Goal: Check status: Check status

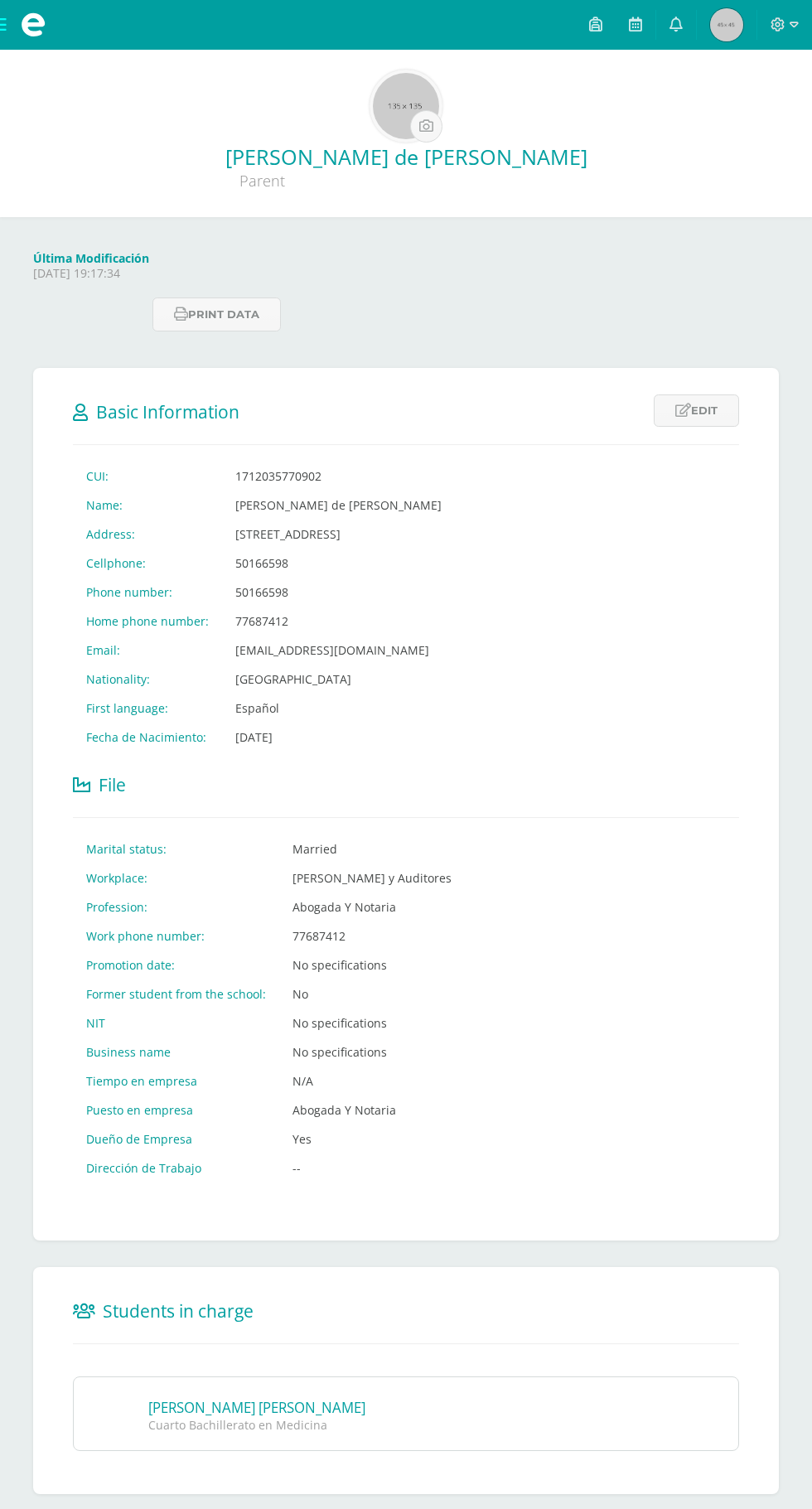
click at [724, 19] on img at bounding box center [726, 24] width 33 height 33
click at [24, 24] on span at bounding box center [33, 24] width 24 height 24
click at [29, 47] on span at bounding box center [33, 24] width 66 height 50
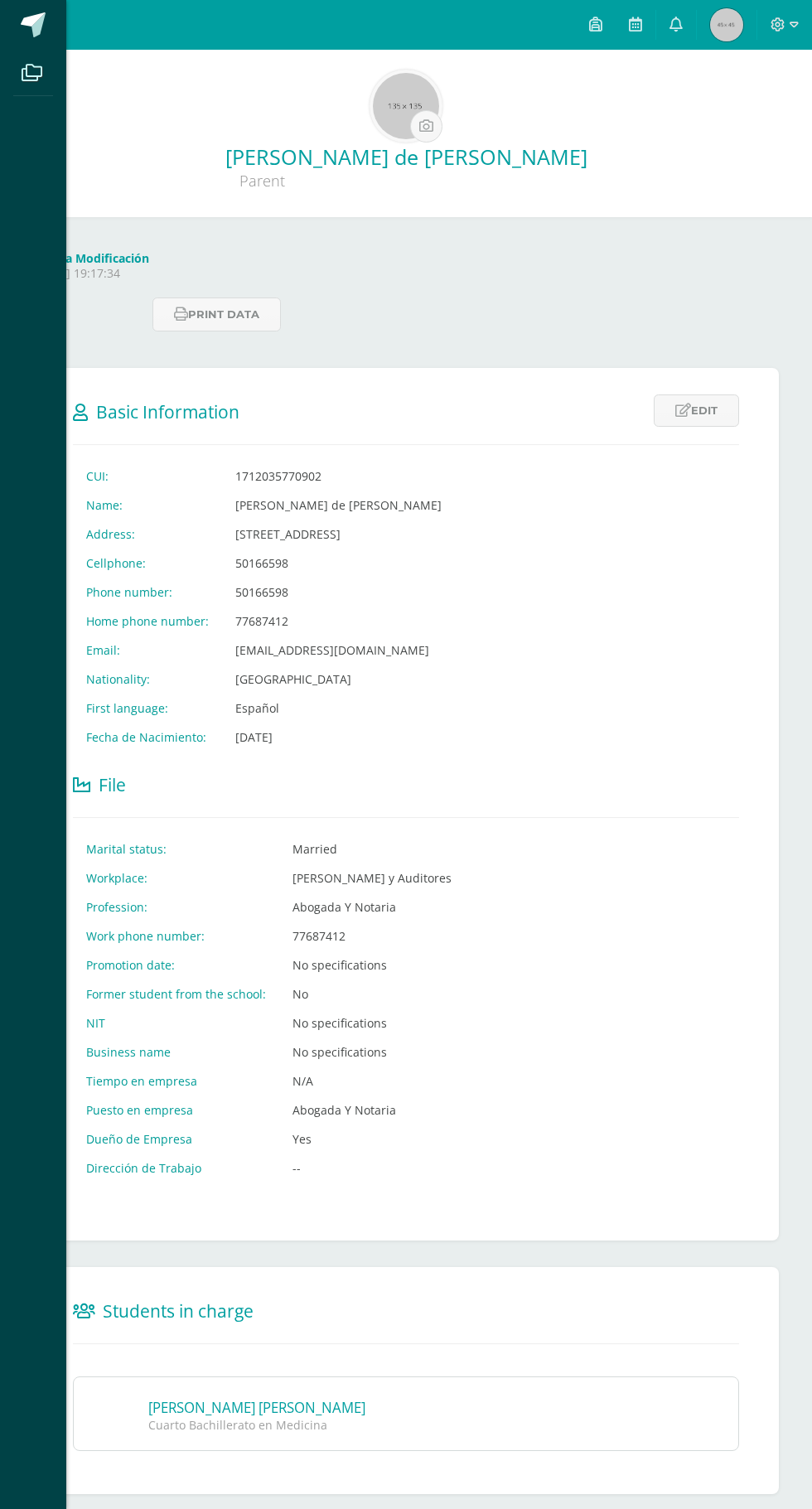
click at [633, 638] on div "Archivos Cerrar panel" at bounding box center [406, 754] width 812 height 1509
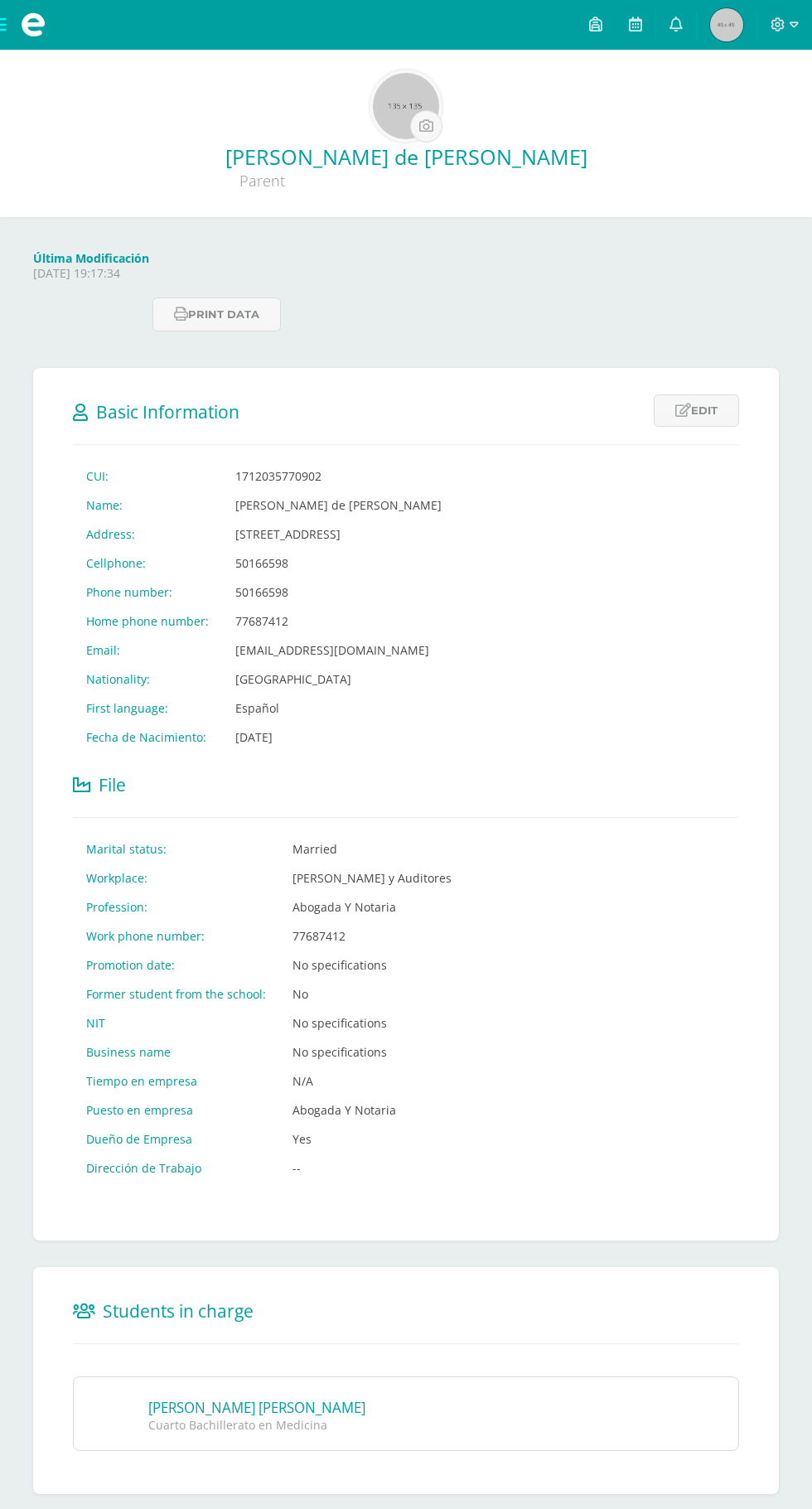
click at [48, 32] on span at bounding box center [33, 24] width 66 height 50
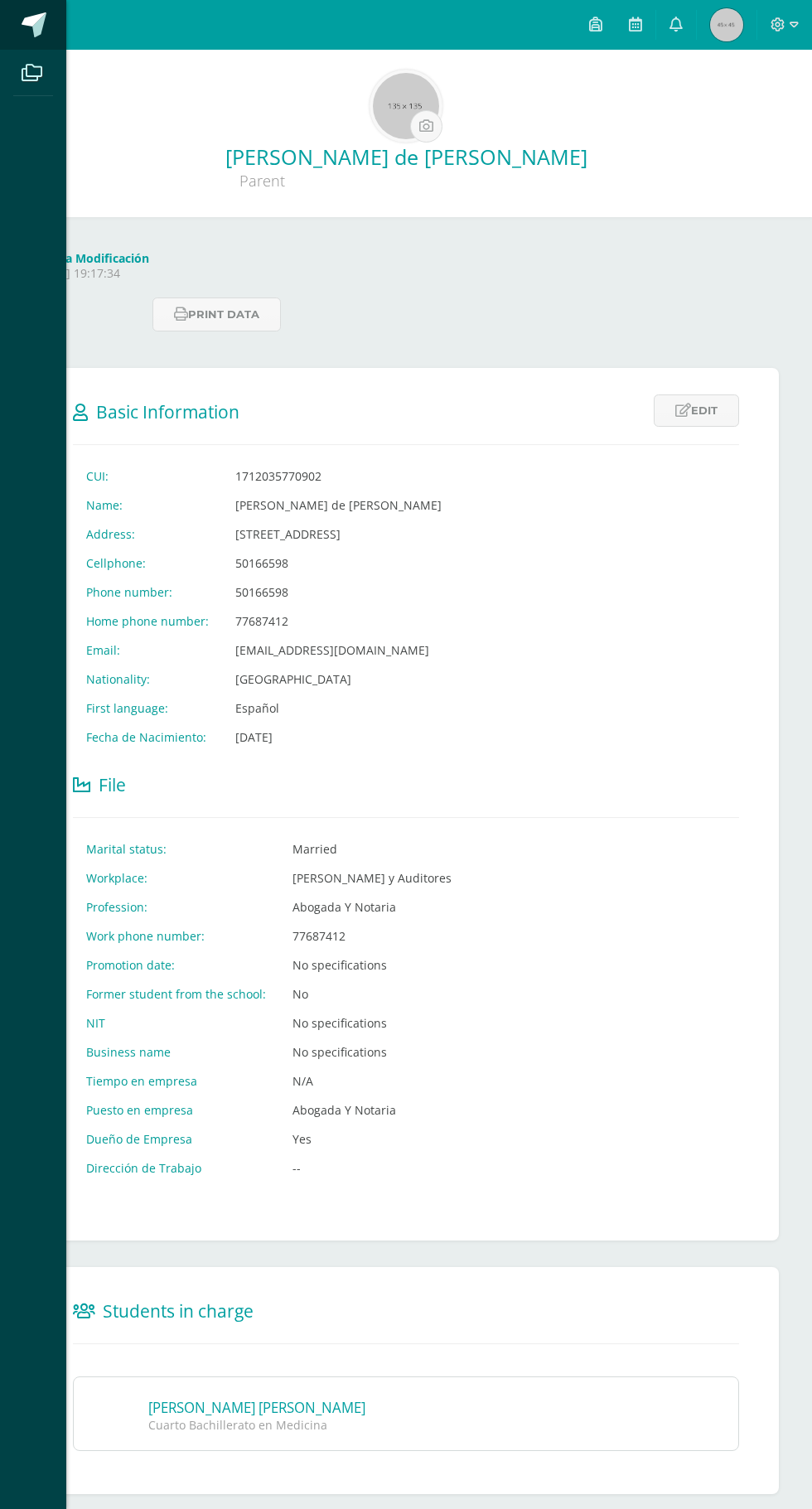
click at [25, 21] on span at bounding box center [33, 24] width 24 height 24
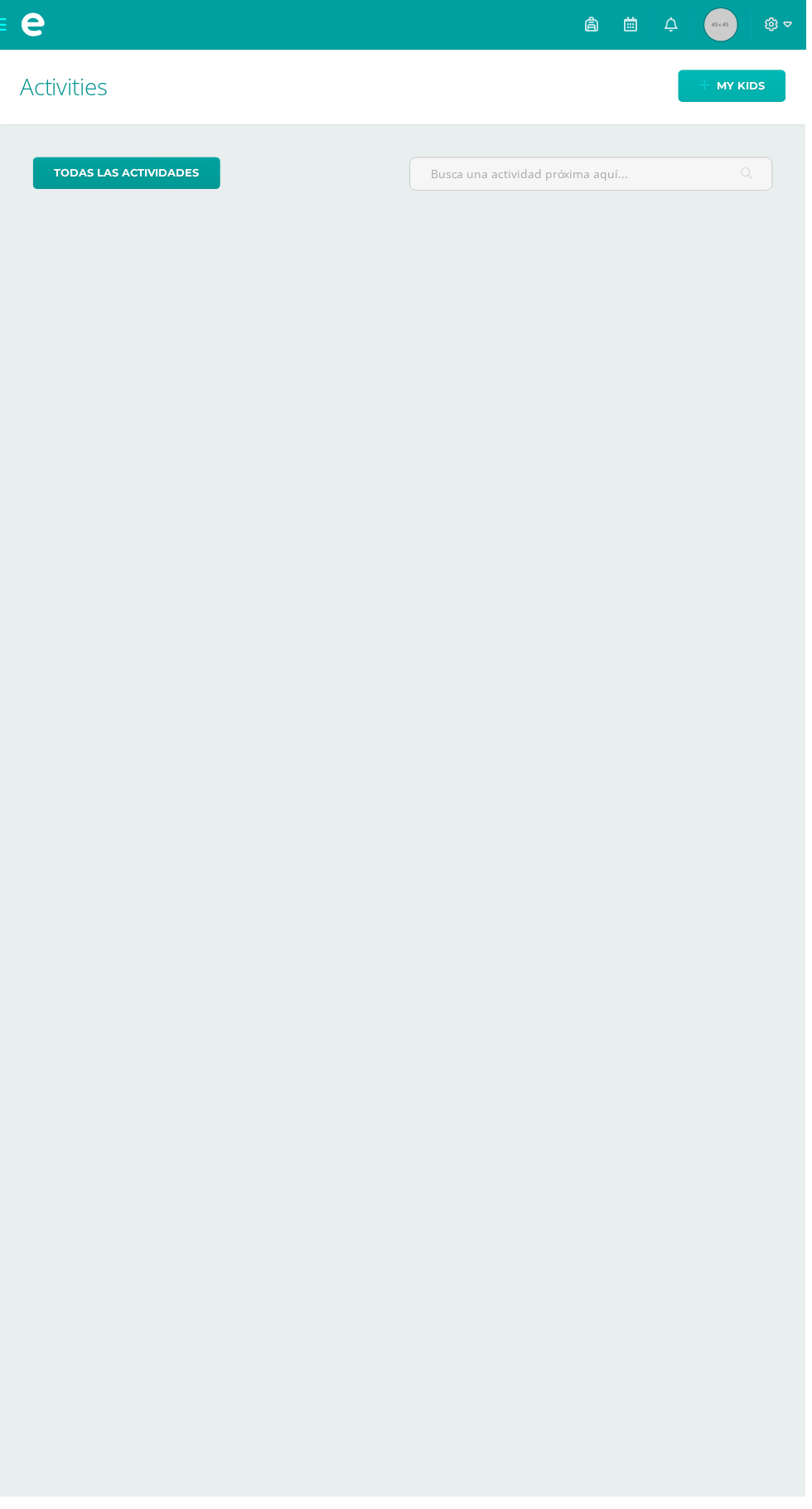
click at [750, 86] on span "My kids" at bounding box center [746, 87] width 48 height 31
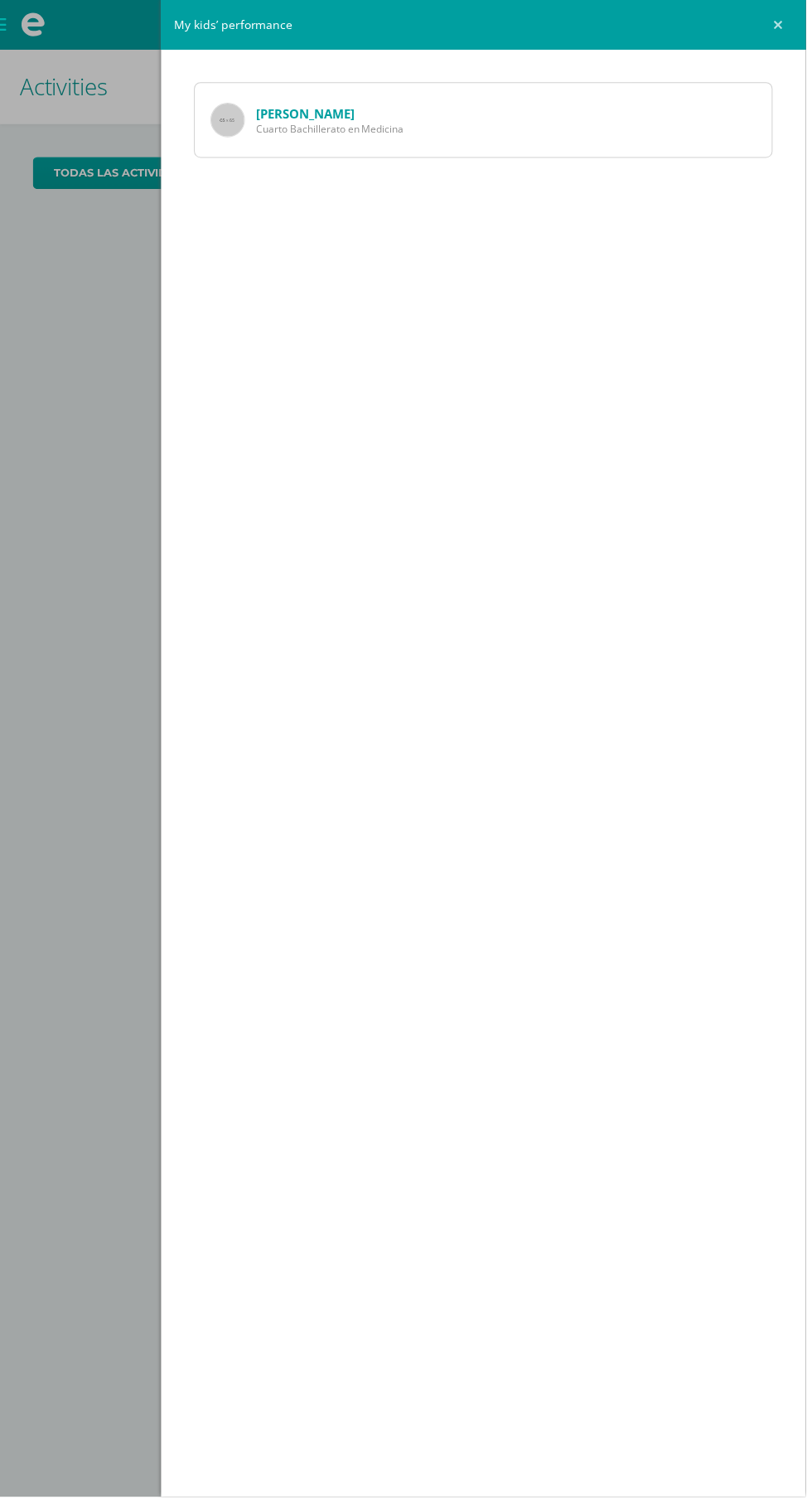
click at [339, 107] on link "[PERSON_NAME]" at bounding box center [307, 114] width 99 height 16
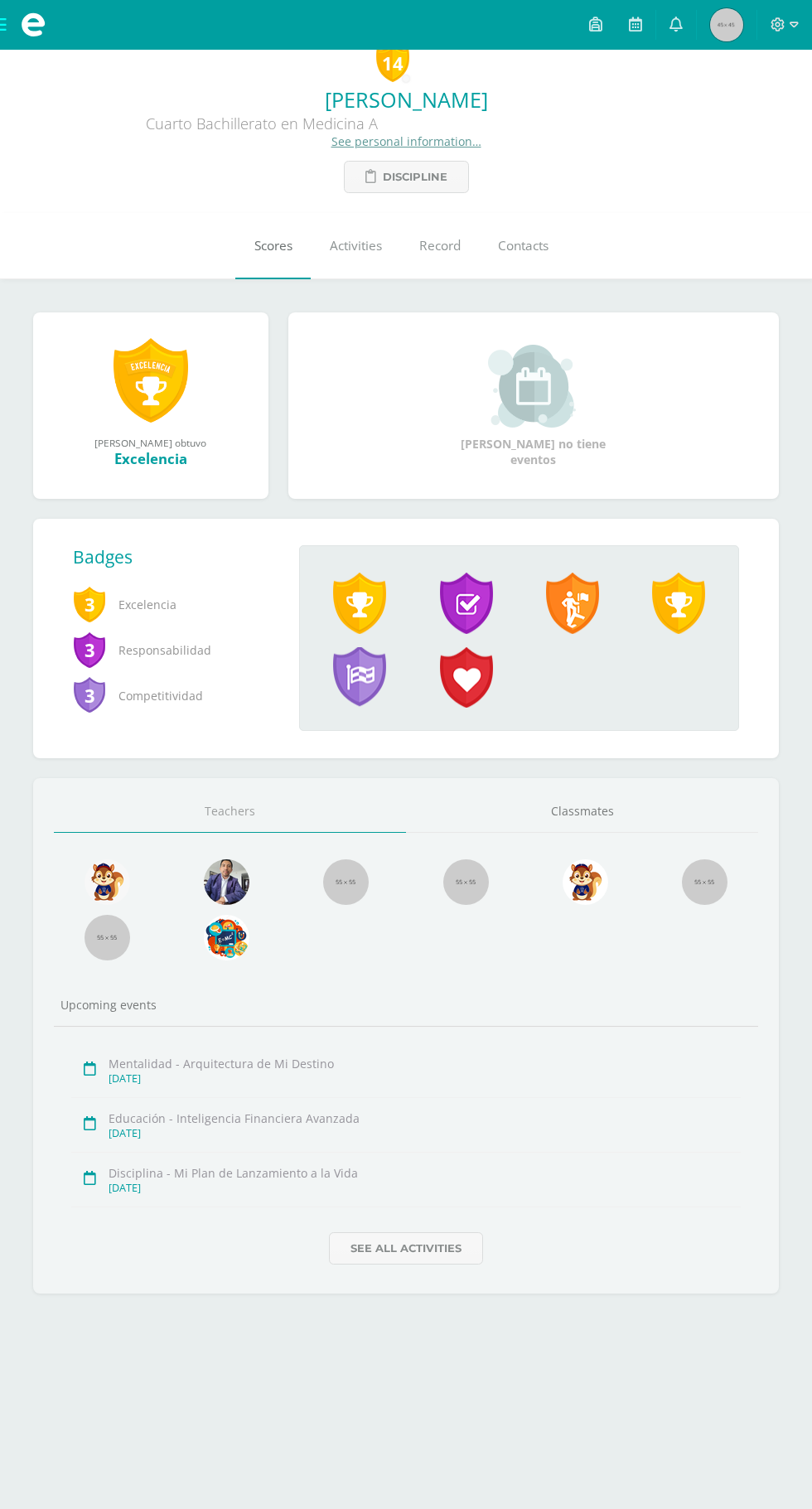
click at [248, 258] on link "Scores" at bounding box center [272, 245] width 75 height 66
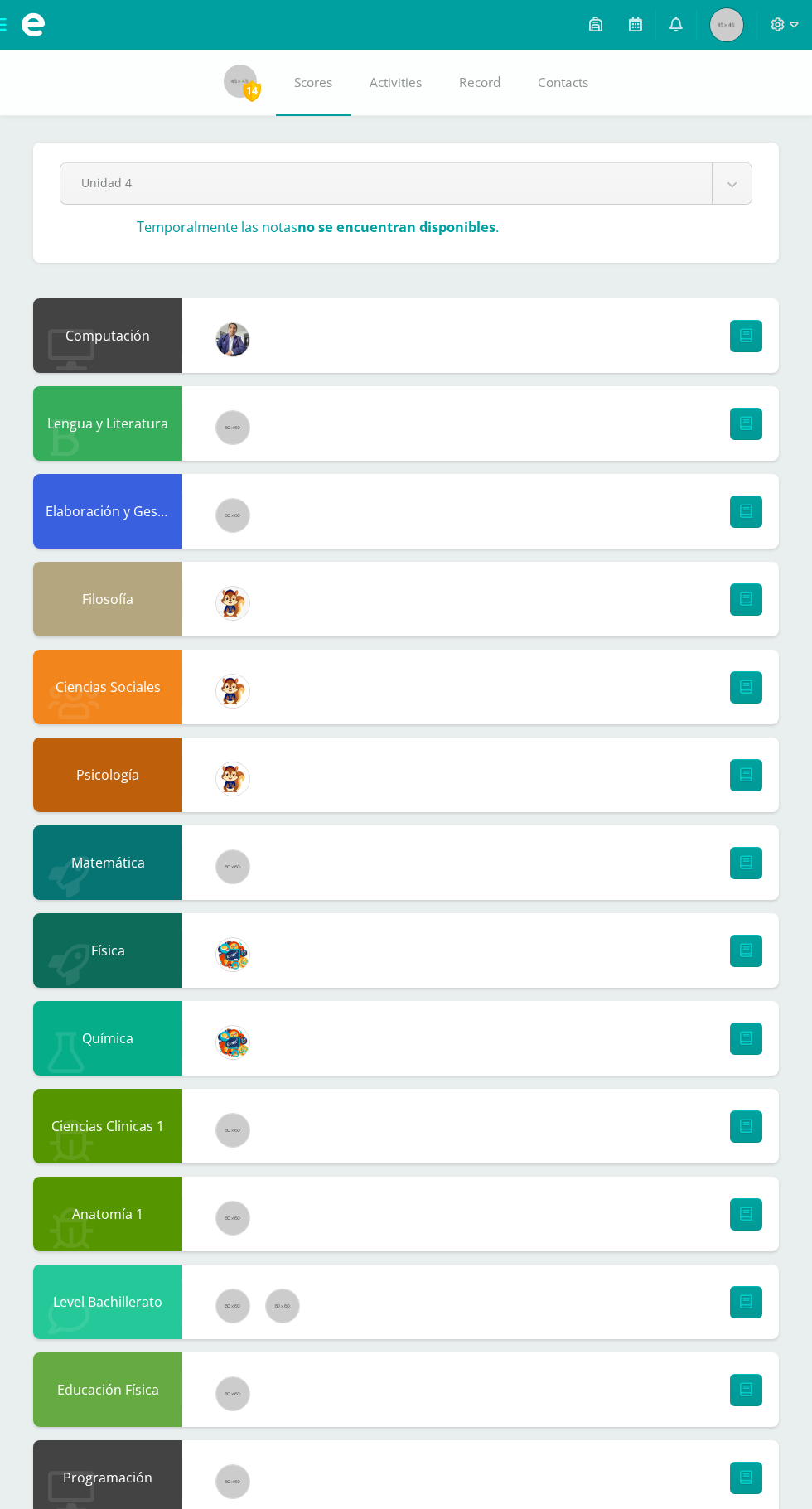
click at [242, 75] on img at bounding box center [240, 81] width 33 height 33
